Goal: Task Accomplishment & Management: Manage account settings

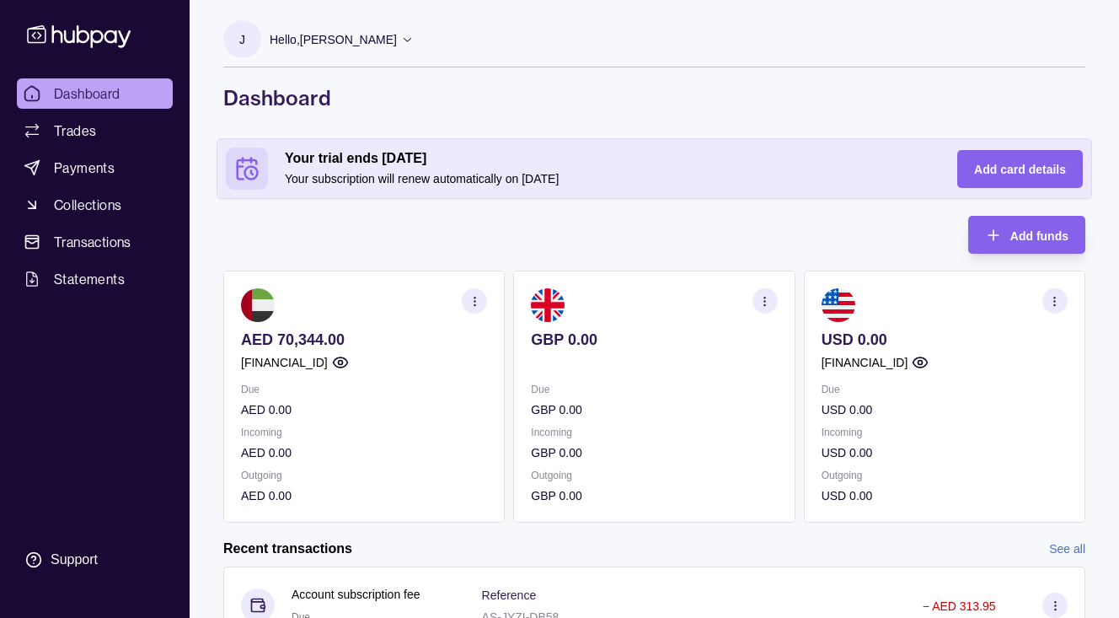
click at [592, 411] on p "GBP 0.00" at bounding box center [654, 409] width 246 height 19
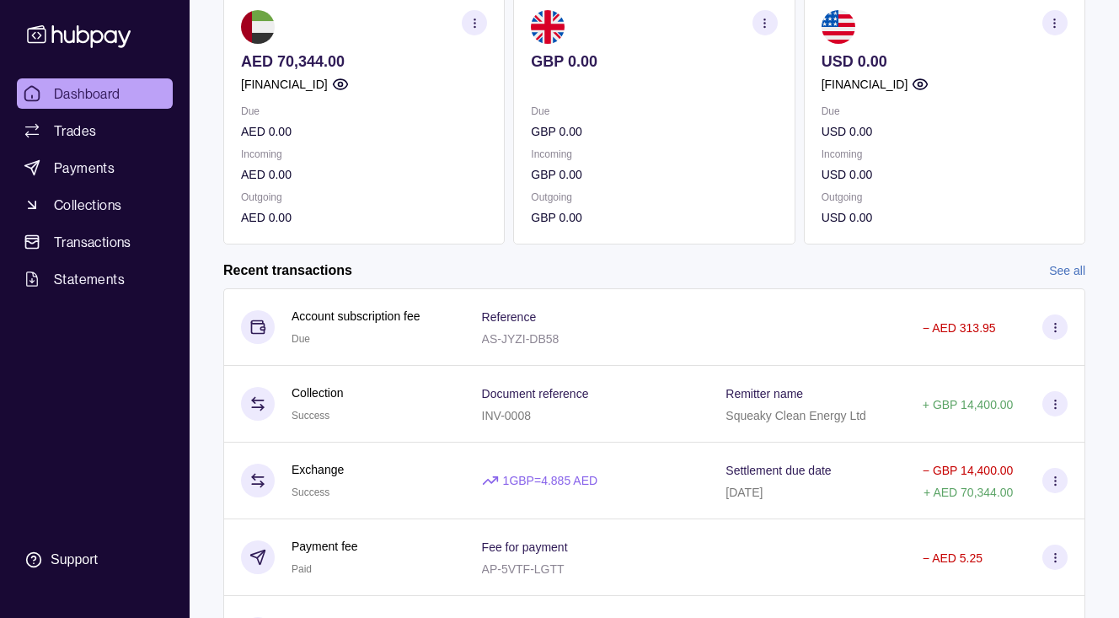
scroll to position [274, 0]
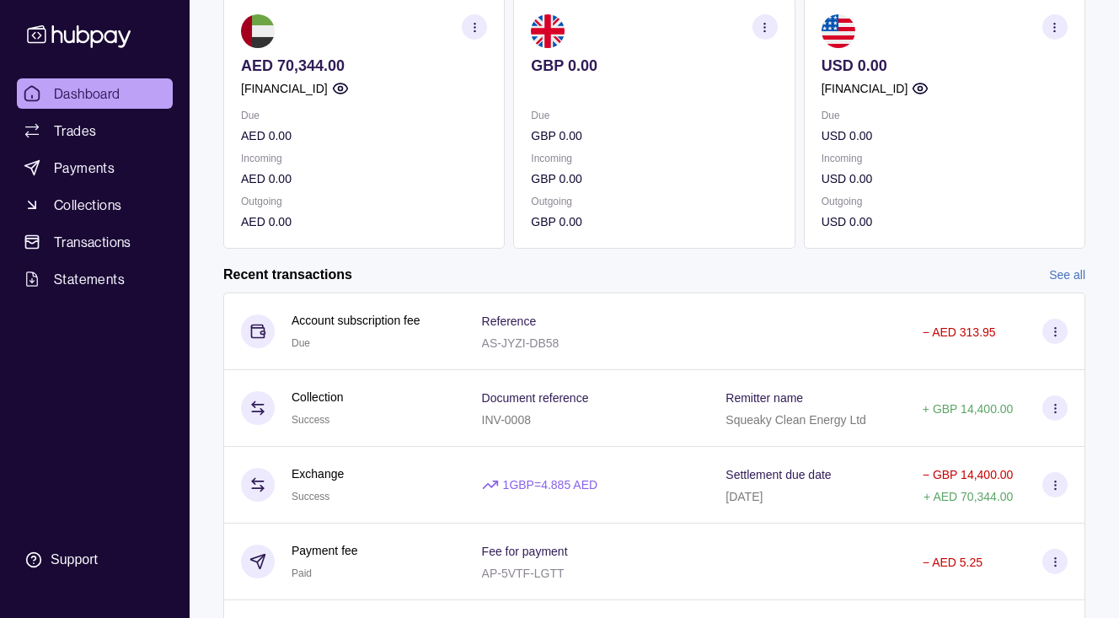
click at [397, 153] on p "Incoming" at bounding box center [364, 158] width 246 height 19
click at [339, 46] on section at bounding box center [364, 31] width 246 height 34
click at [334, 61] on p "AED 70,344.00" at bounding box center [364, 65] width 246 height 19
click at [68, 129] on span "Trades" at bounding box center [75, 131] width 42 height 20
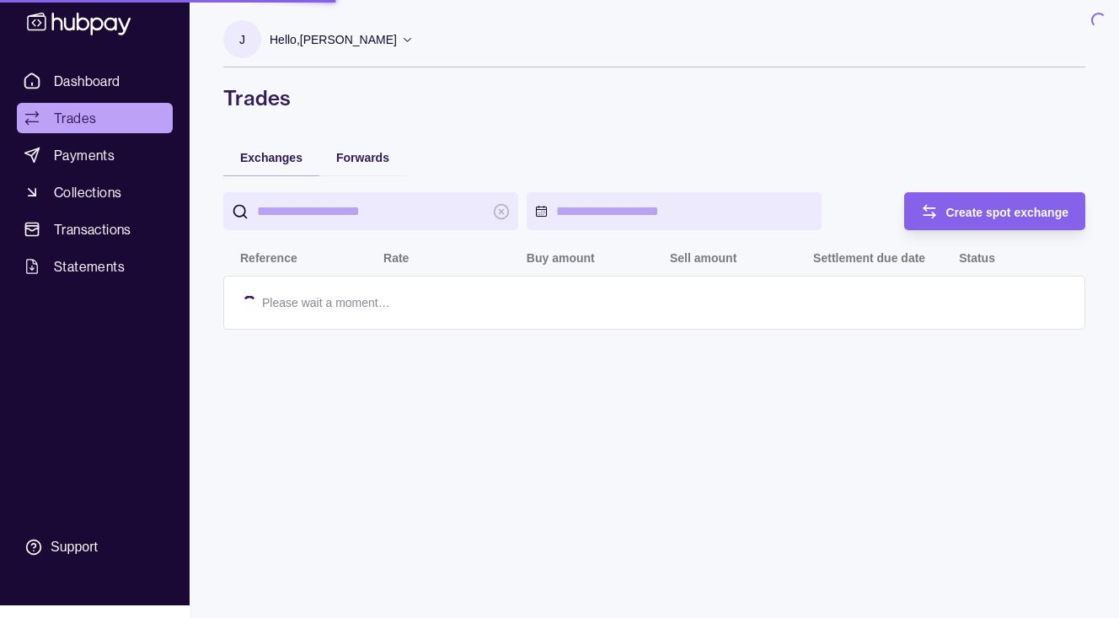
scroll to position [67, 0]
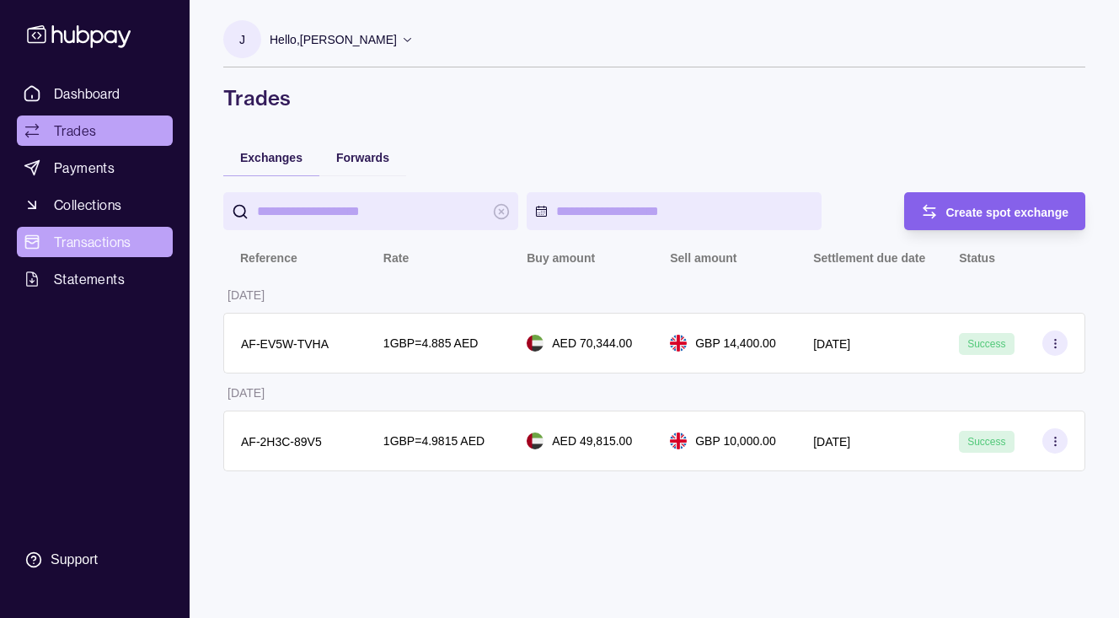
click at [87, 232] on span "Transactions" at bounding box center [93, 242] width 78 height 20
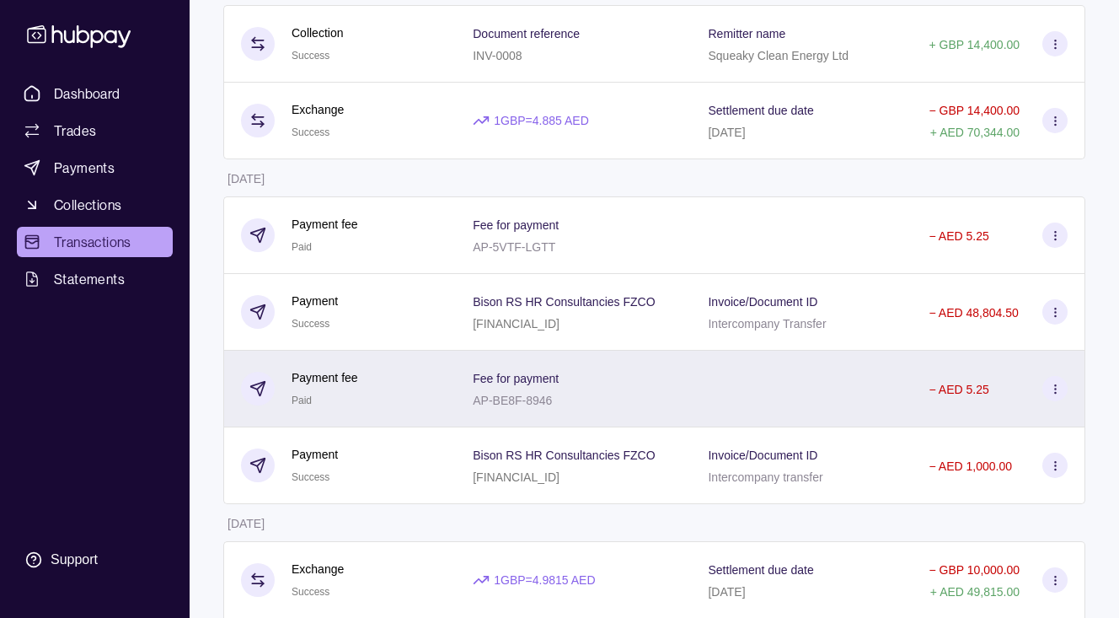
scroll to position [295, 0]
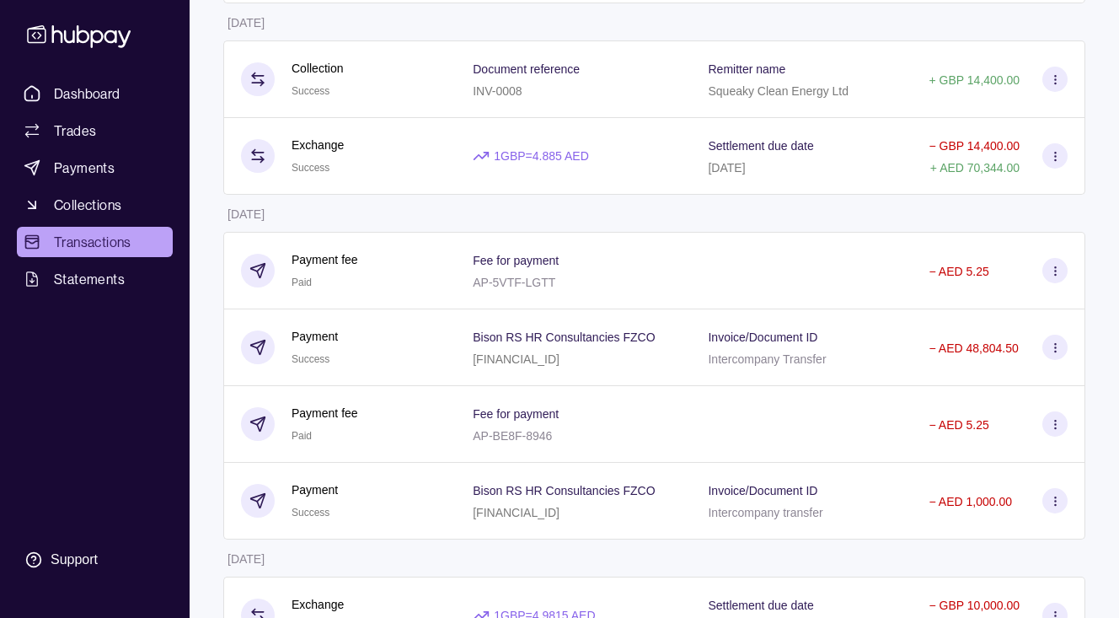
click at [645, 131] on div "1 GBP = 4.885 AED" at bounding box center [573, 157] width 235 height 77
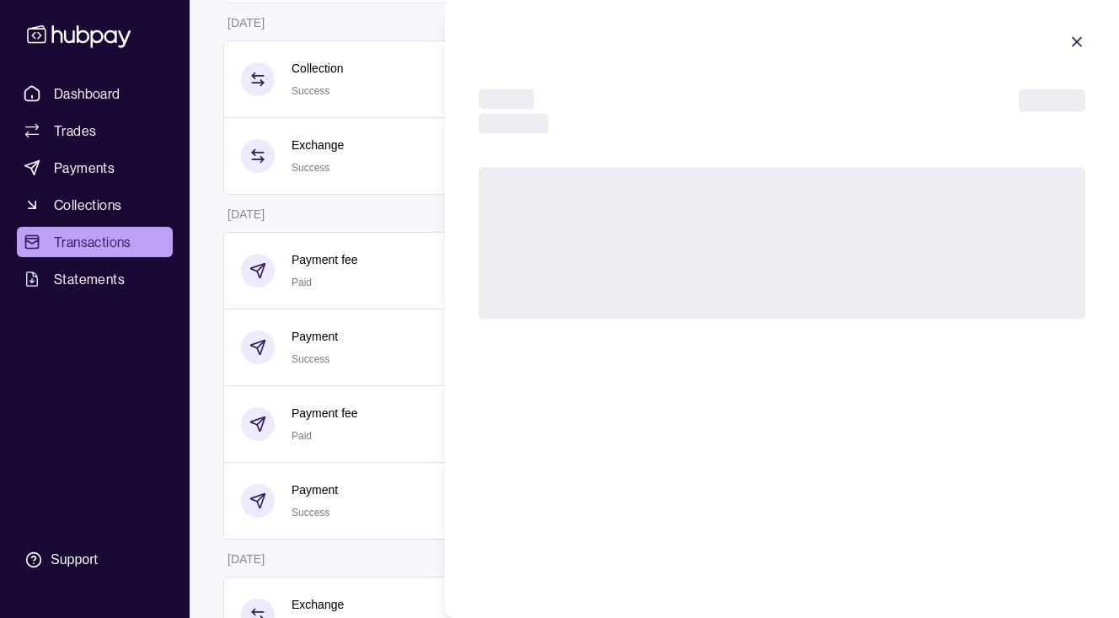
scroll to position [296, 0]
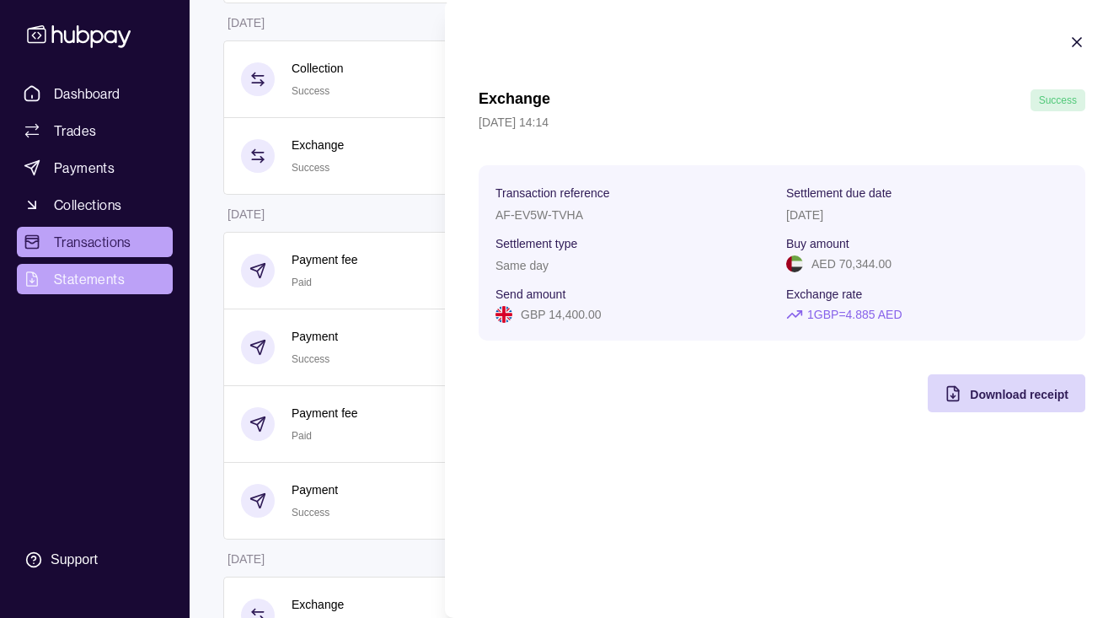
click at [99, 268] on html "Dashboard Trades Payments Collections Transactions Statements Support J Hello, …" at bounding box center [559, 272] width 1119 height 1137
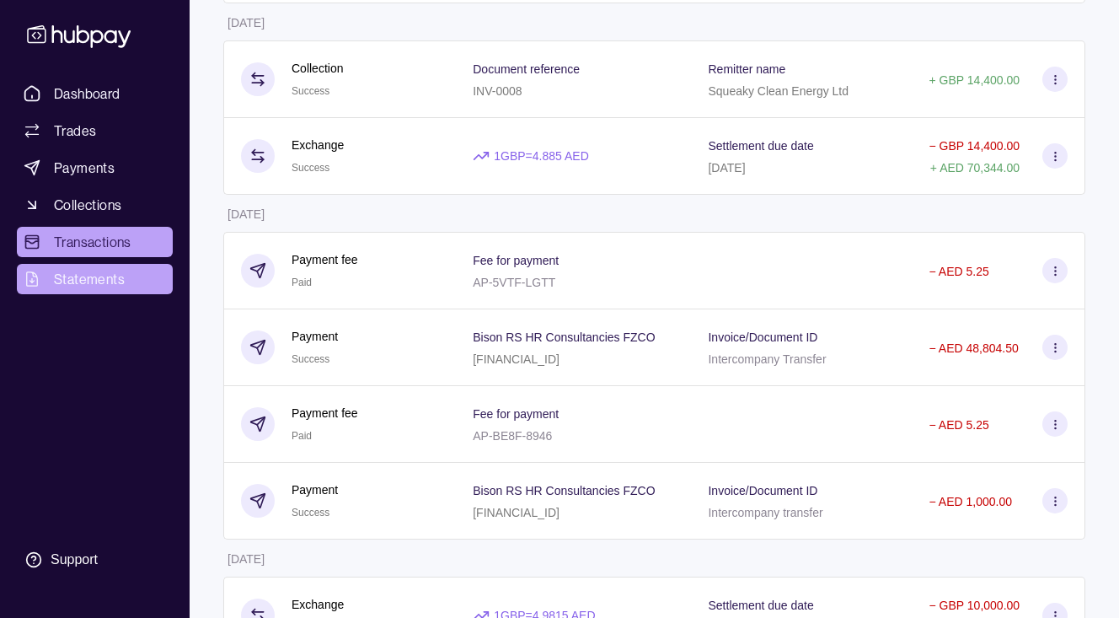
click at [89, 281] on span "Statements" at bounding box center [89, 279] width 71 height 20
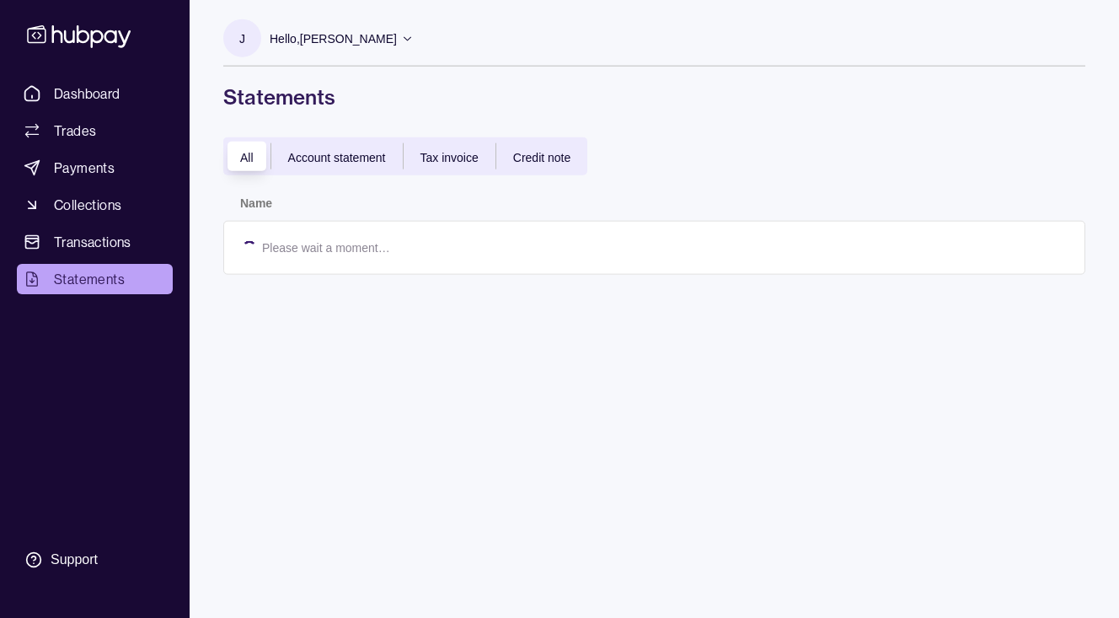
scroll to position [67, 0]
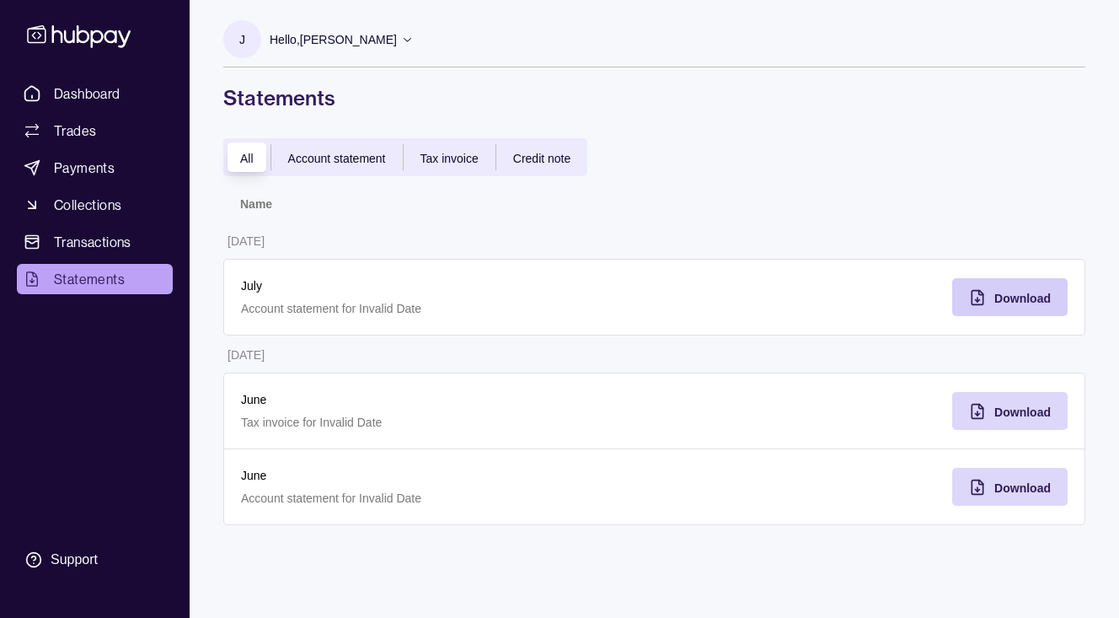
click at [974, 289] on icon "button" at bounding box center [977, 297] width 17 height 17
